Goal: Obtain resource: Download file/media

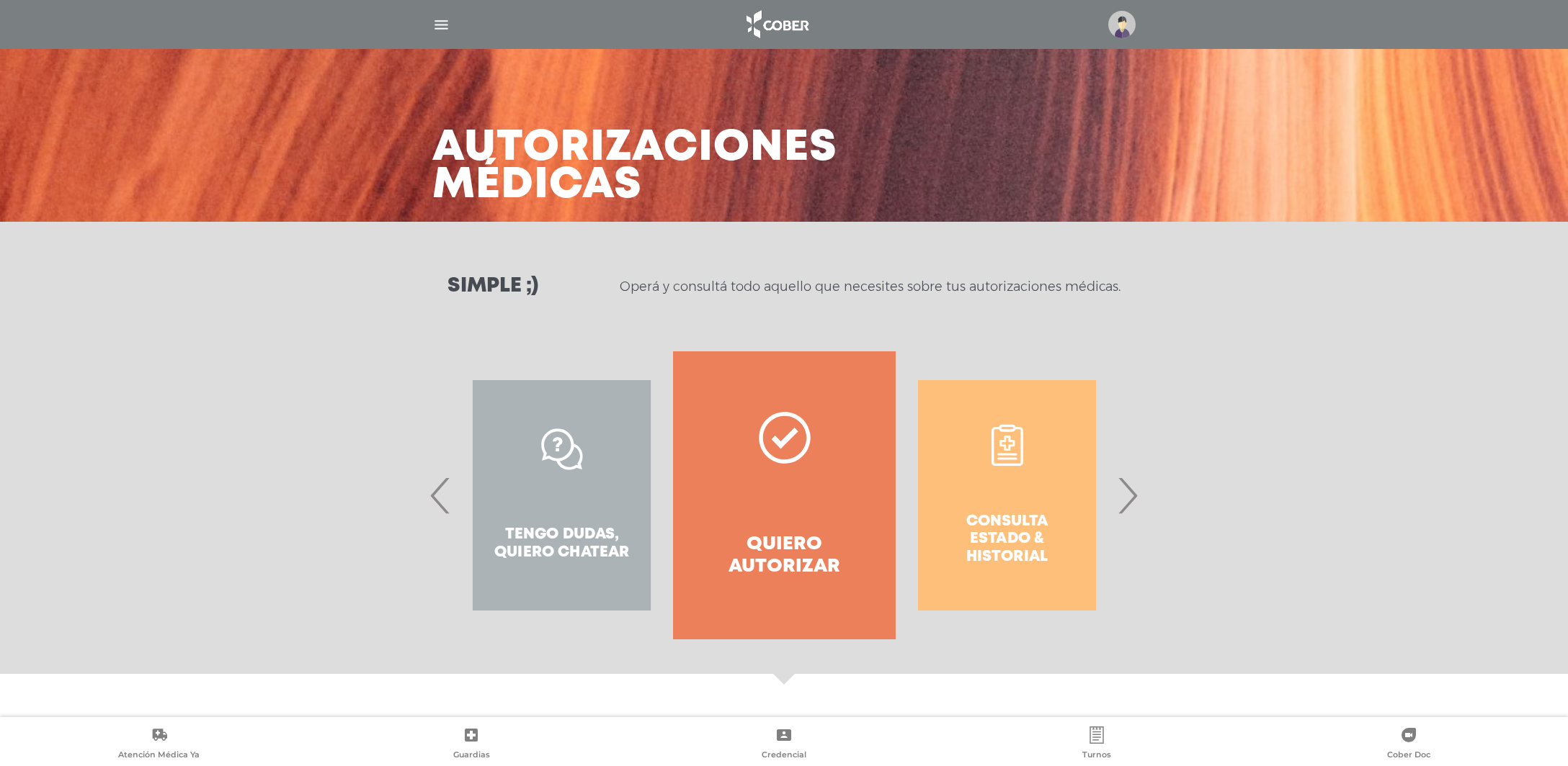
click at [1049, 467] on div "Consulta estado & historial" at bounding box center [1006, 495] width 222 height 288
click at [1129, 496] on span "›" at bounding box center [1127, 495] width 28 height 77
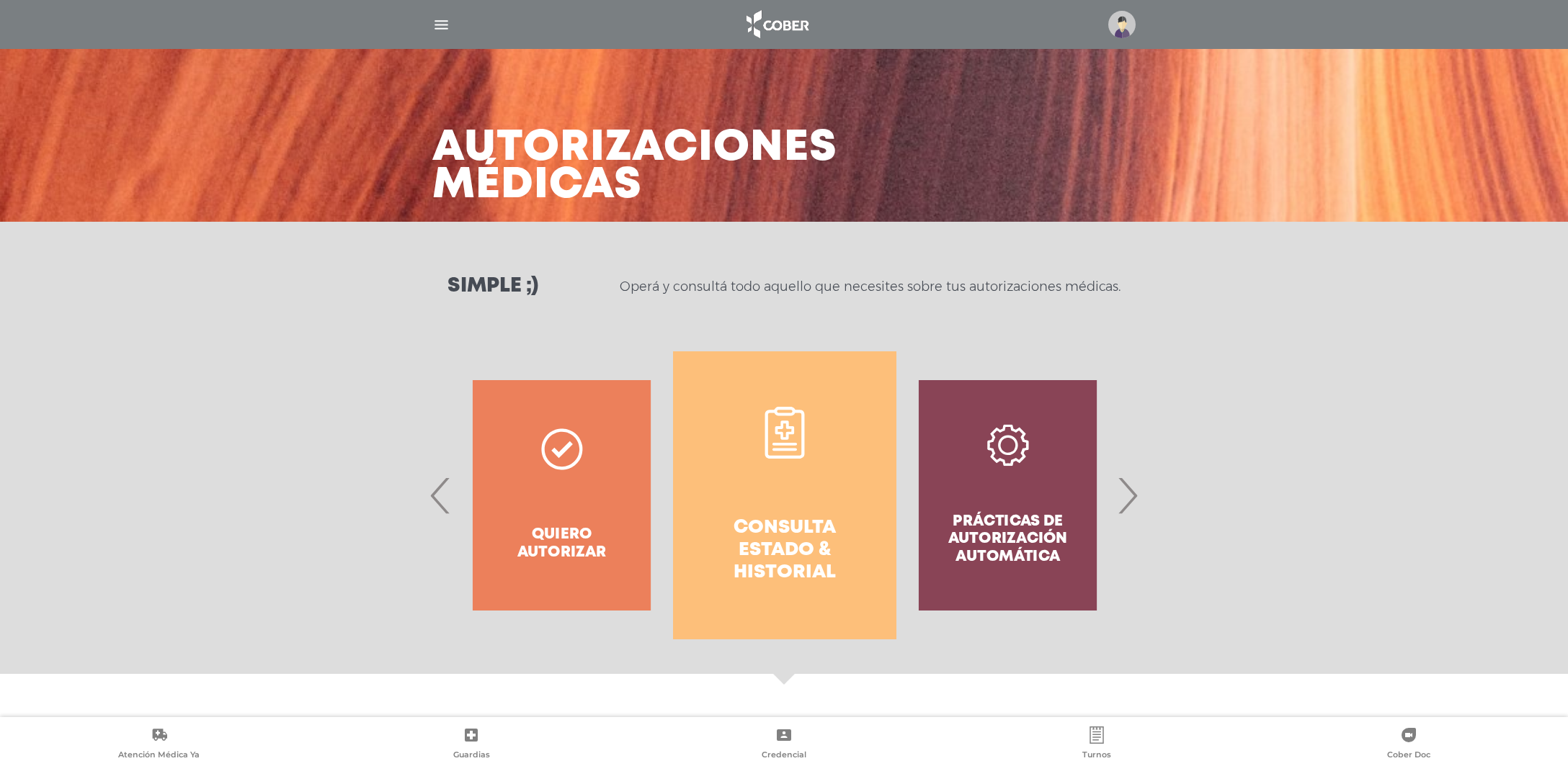
click at [835, 477] on link "Consulta estado & historial" at bounding box center [784, 495] width 222 height 288
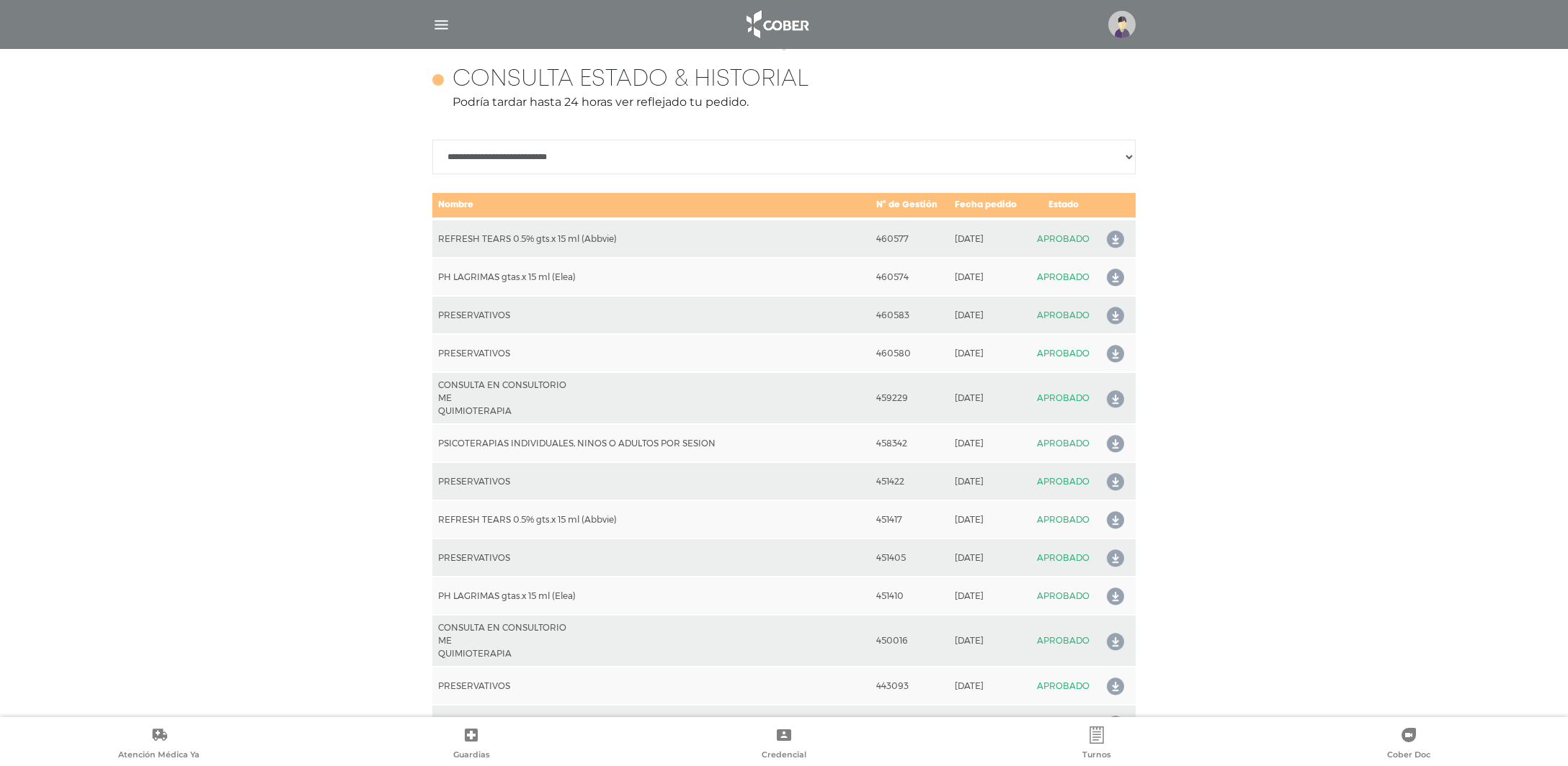
scroll to position [639, 0]
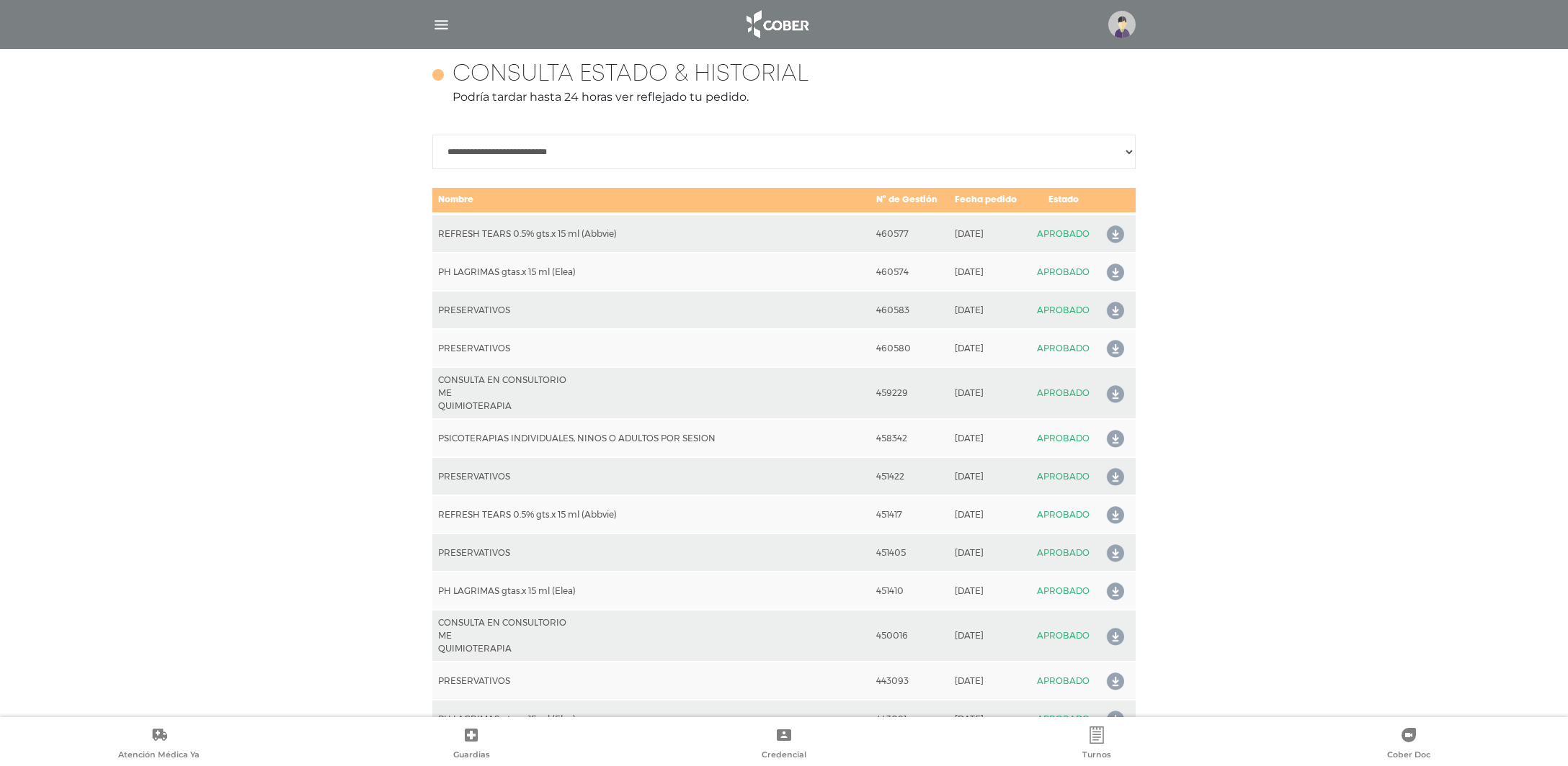
click at [1114, 311] on icon at bounding box center [1112, 311] width 23 height 23
click at [1123, 344] on icon at bounding box center [1112, 348] width 23 height 23
click at [1112, 395] on icon at bounding box center [1112, 395] width 23 height 23
click at [1105, 435] on icon at bounding box center [1112, 439] width 23 height 23
click at [1122, 436] on icon at bounding box center [1112, 439] width 23 height 23
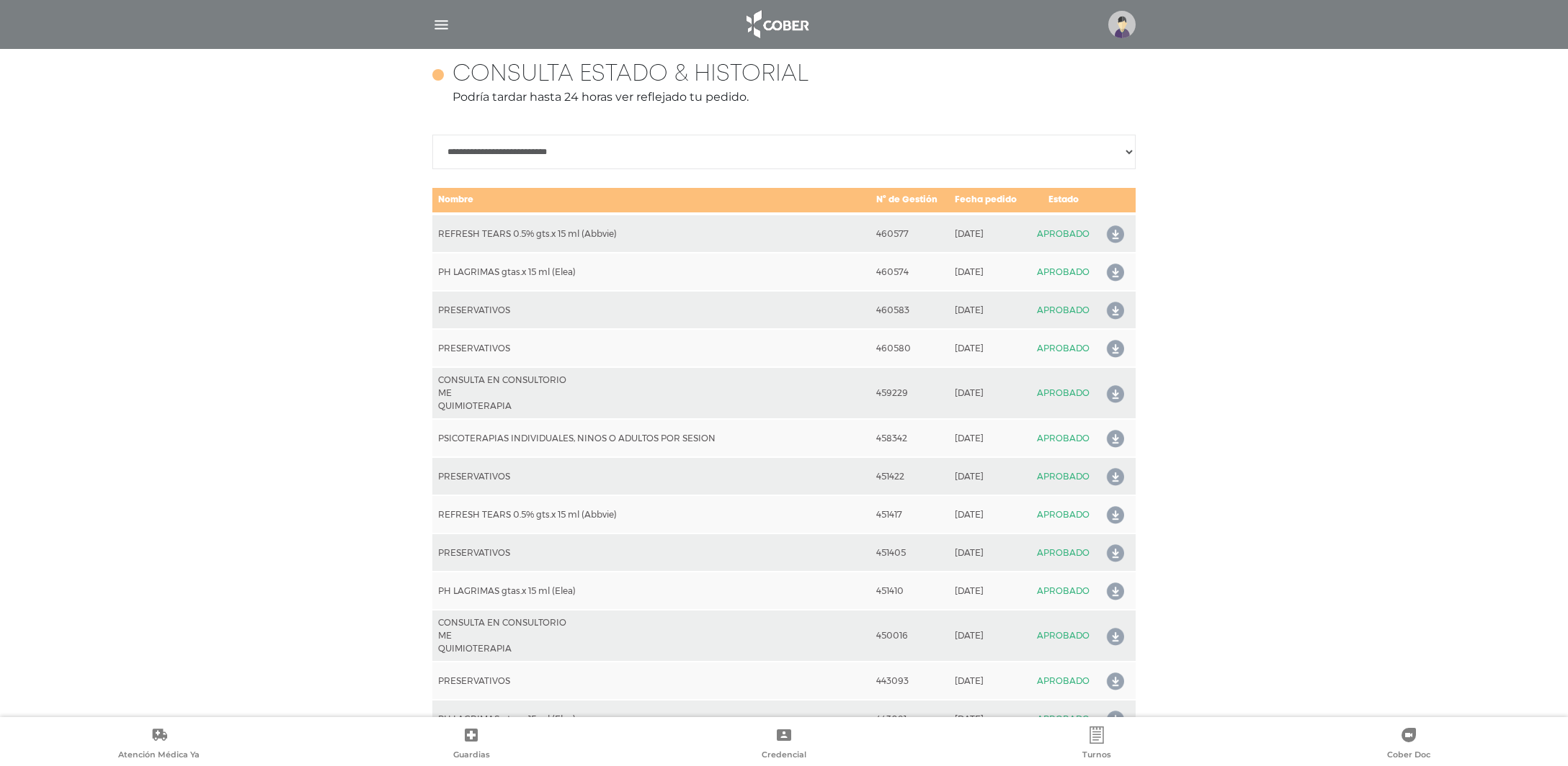
click at [1111, 436] on icon at bounding box center [1112, 439] width 23 height 23
click at [1044, 433] on td "APROBADO" at bounding box center [1063, 438] width 69 height 38
click at [678, 437] on td "PSICOTERAPIAS INDIVIDUALES, NINOS O ADULTOS POR SESION" at bounding box center [651, 438] width 438 height 38
click at [1111, 476] on icon at bounding box center [1112, 477] width 23 height 23
click at [1118, 437] on icon at bounding box center [1112, 439] width 23 height 23
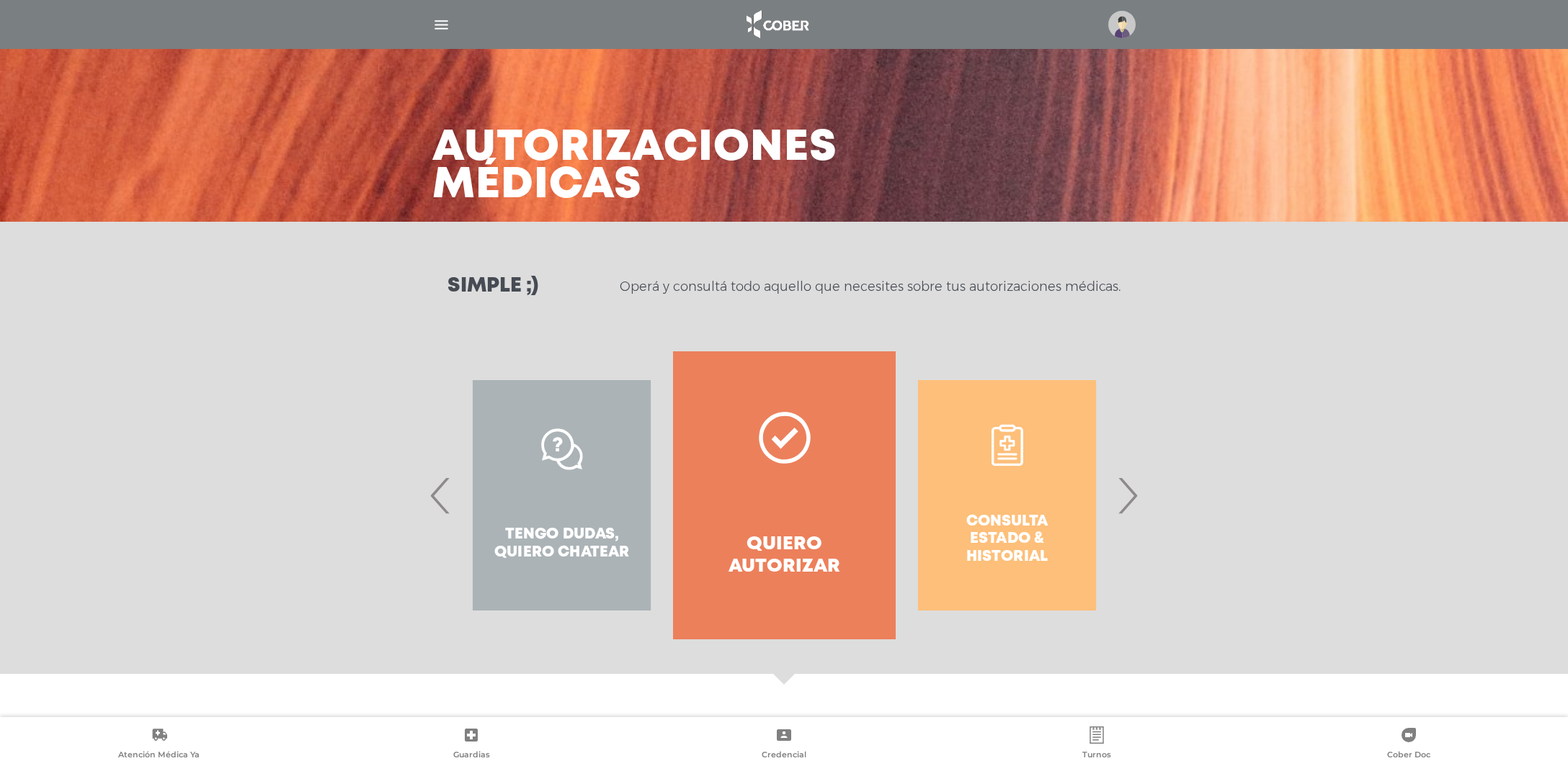
click at [1019, 469] on div "Consulta estado & historial" at bounding box center [1006, 495] width 222 height 288
click at [1139, 494] on span "›" at bounding box center [1127, 495] width 28 height 77
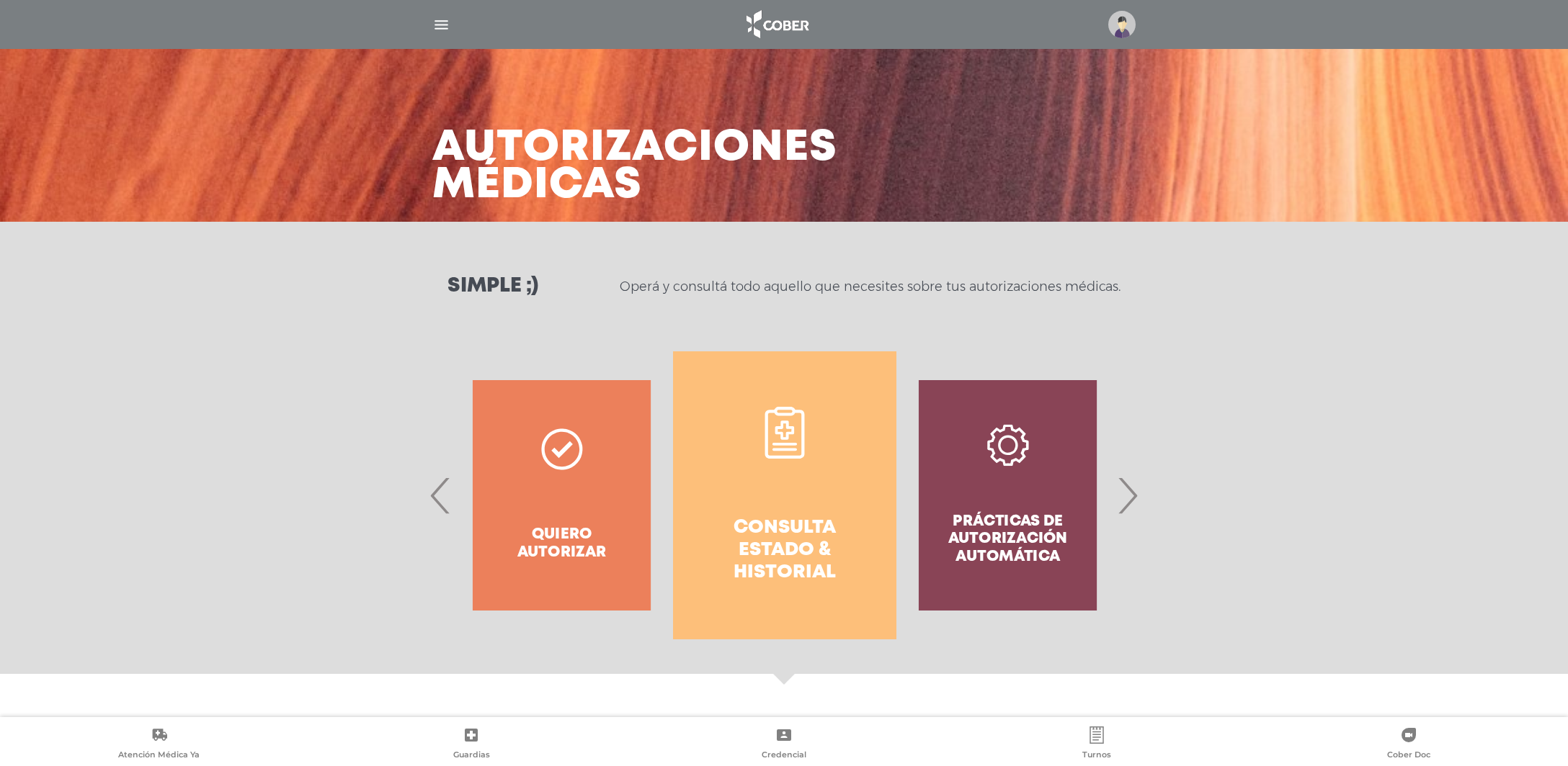
click at [841, 457] on link "Consulta estado & historial" at bounding box center [784, 495] width 222 height 288
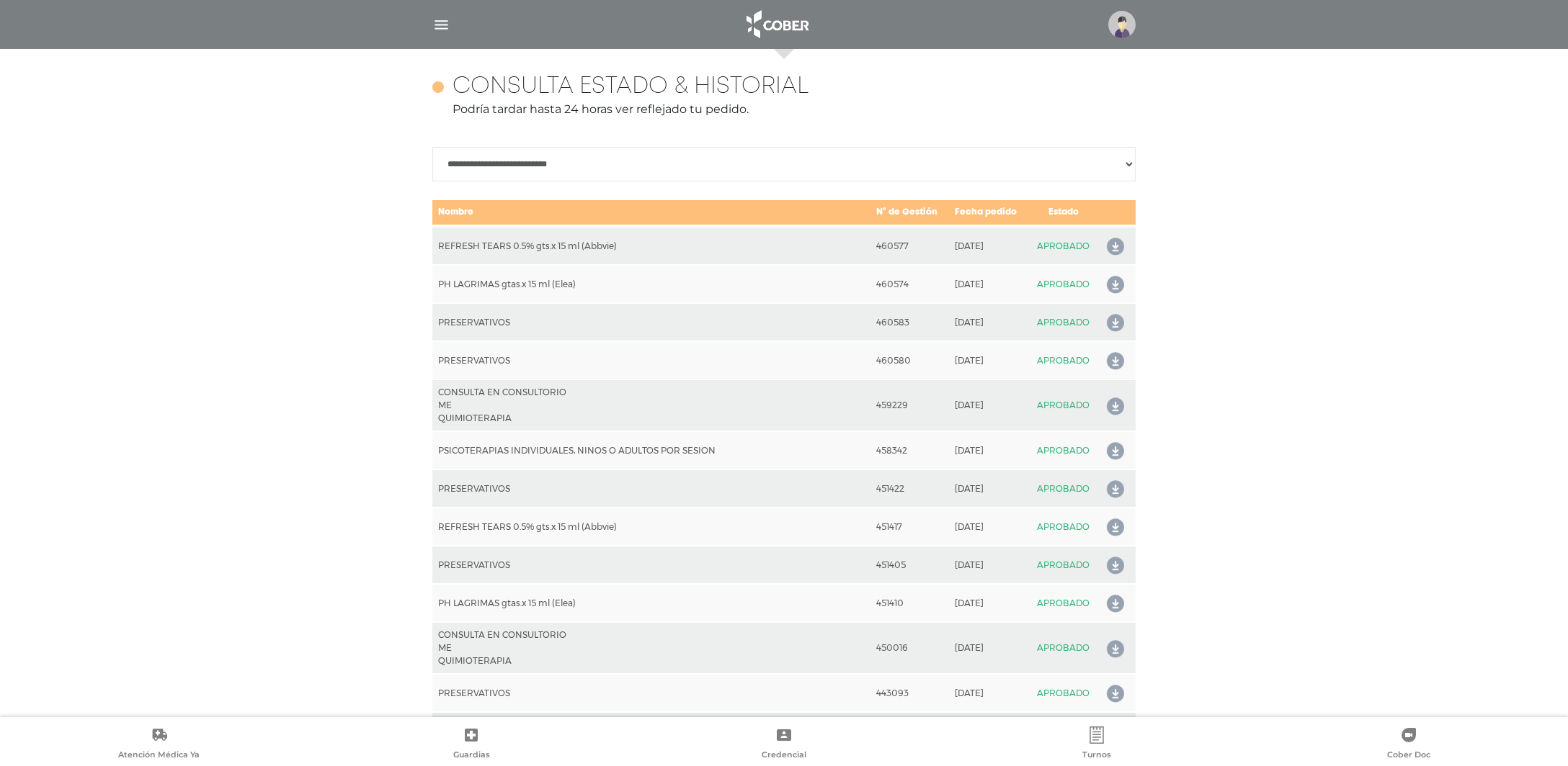
scroll to position [639, 0]
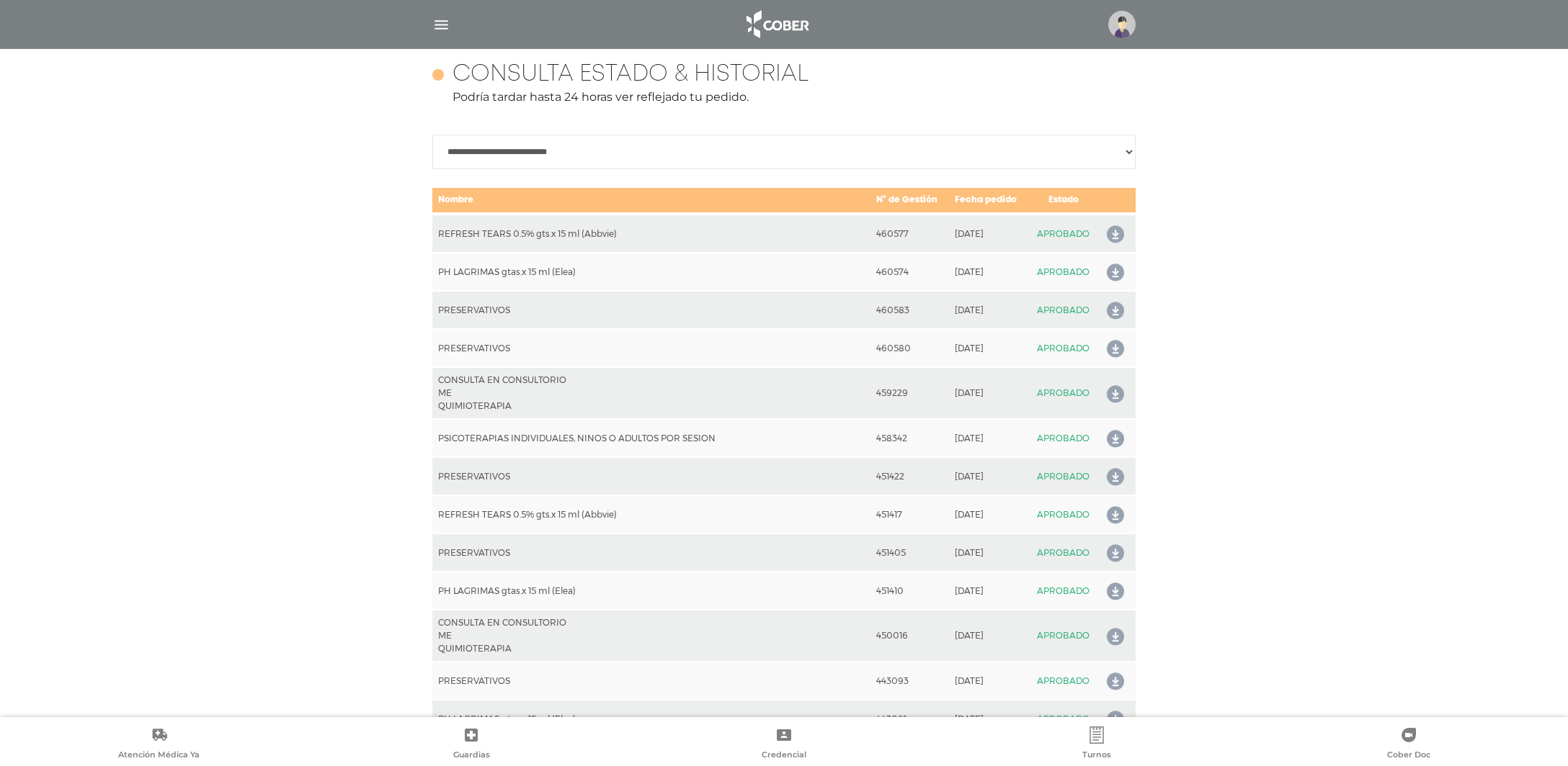
click at [1112, 433] on icon at bounding box center [1112, 439] width 23 height 23
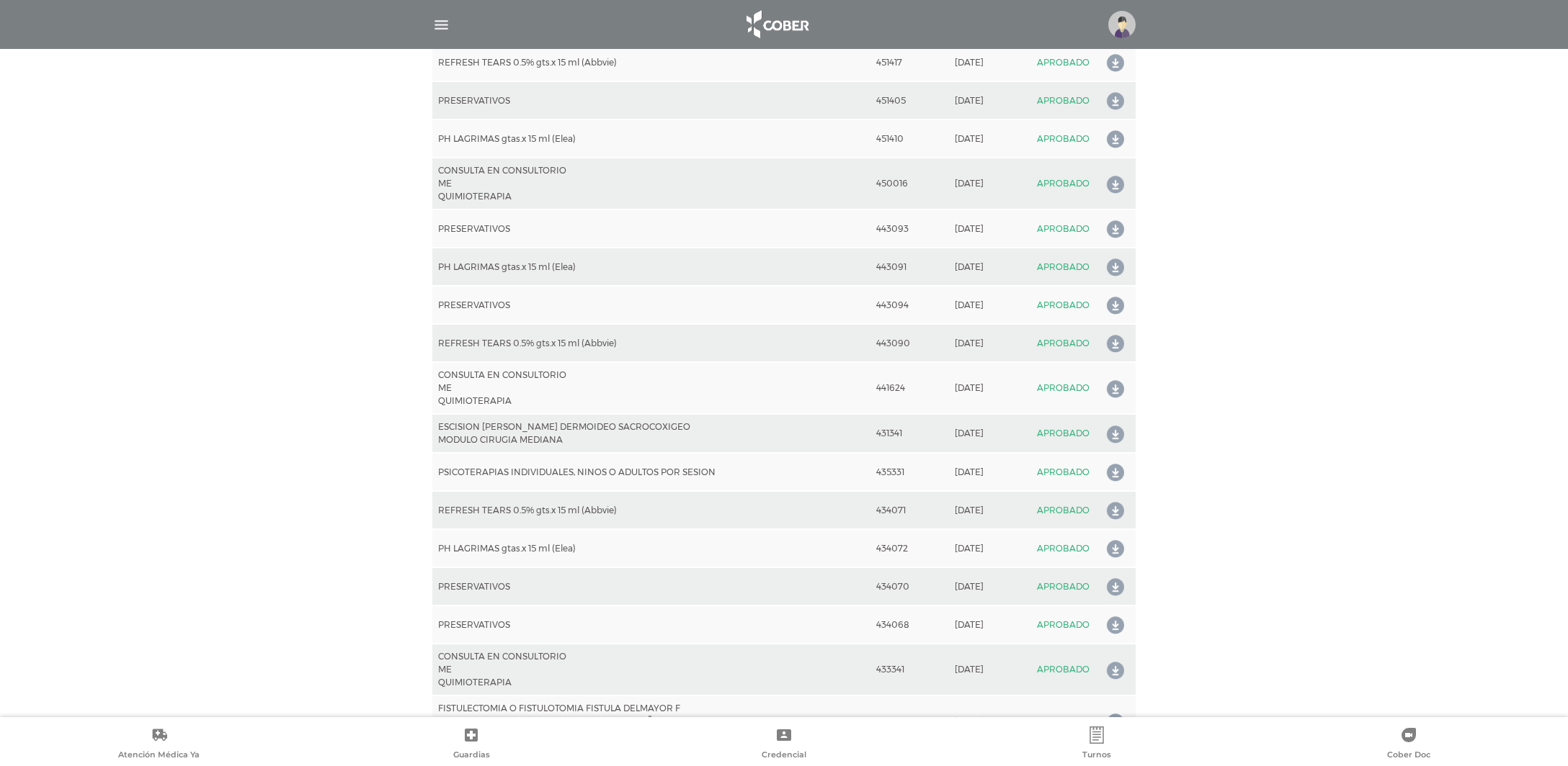
scroll to position [1094, 0]
click at [1112, 463] on icon at bounding box center [1112, 469] width 23 height 23
click at [1113, 469] on icon at bounding box center [1112, 469] width 23 height 23
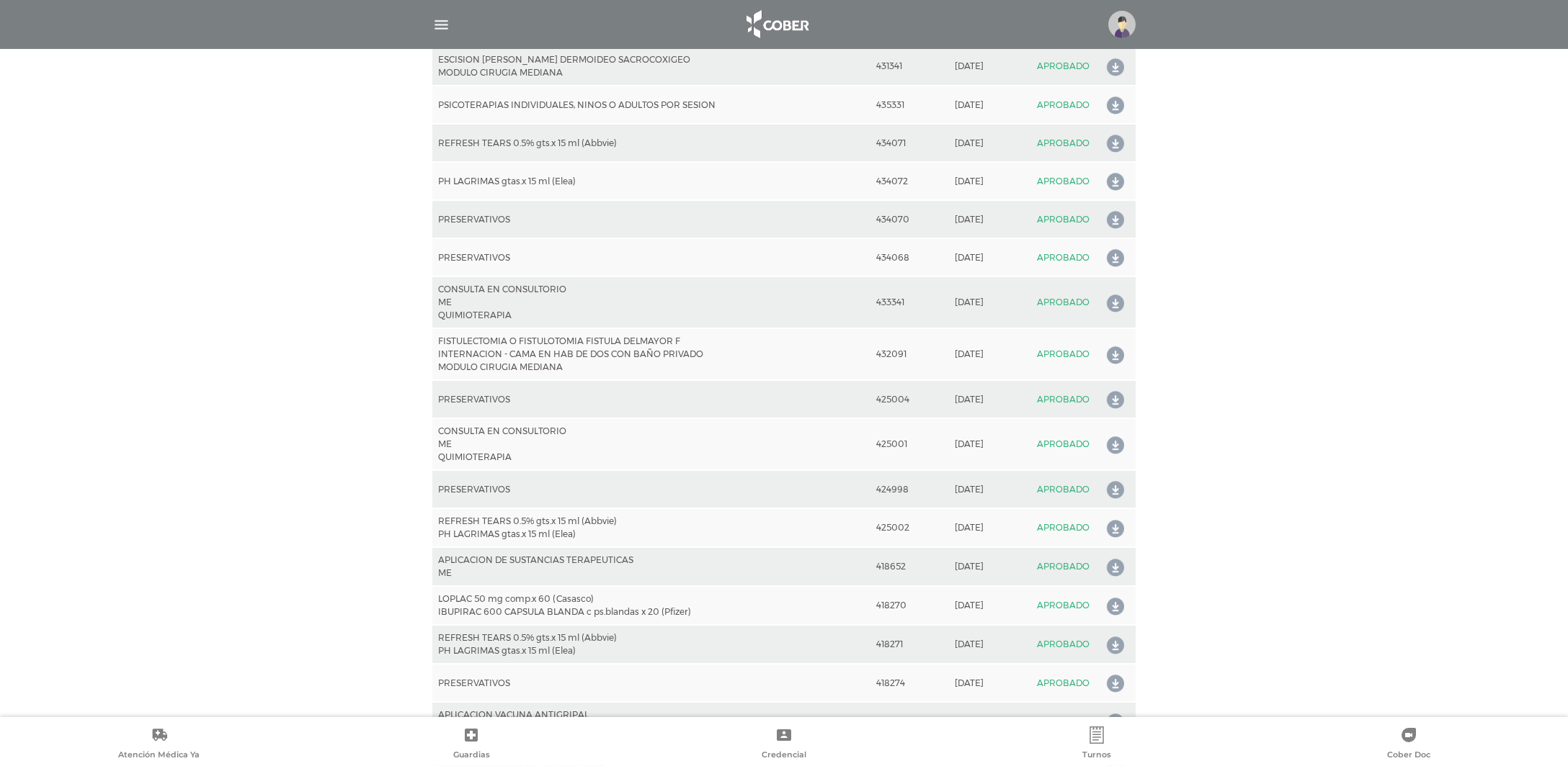
scroll to position [1474, 0]
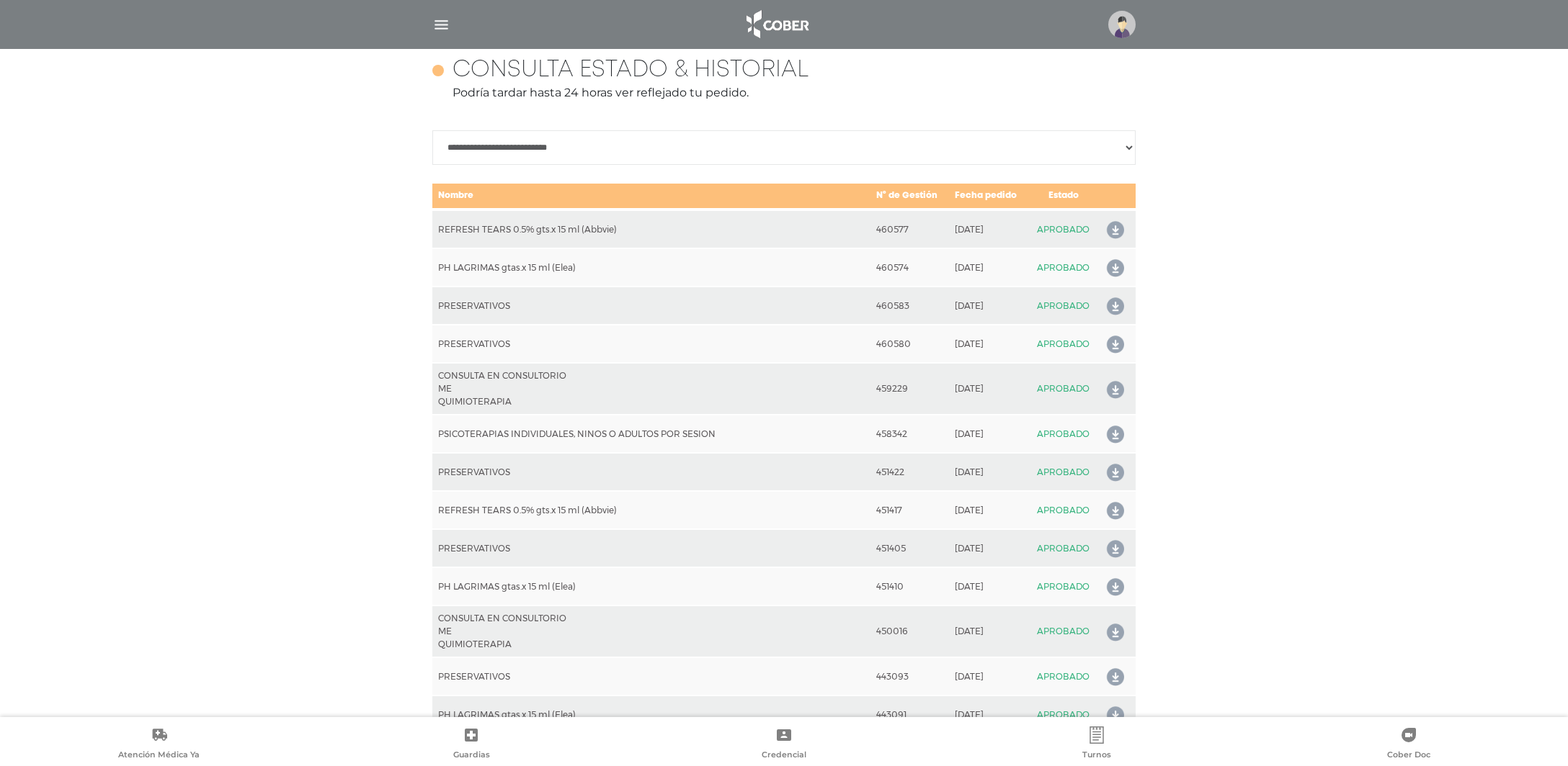
scroll to position [791, 0]
